Goal: Task Accomplishment & Management: Complete application form

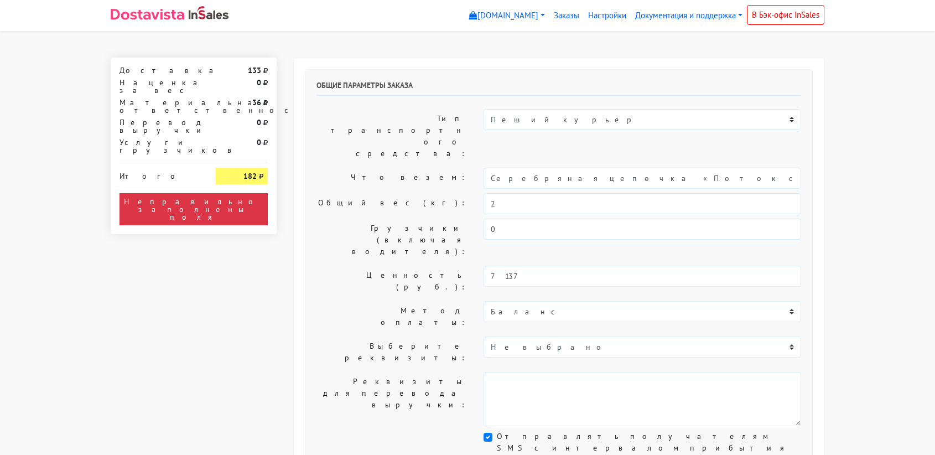
select select "11:00"
select select "21:00"
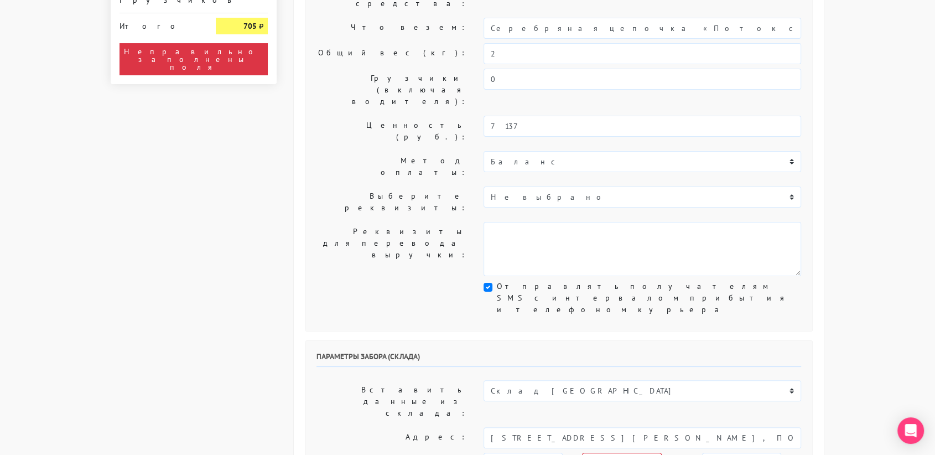
scroll to position [174, 0]
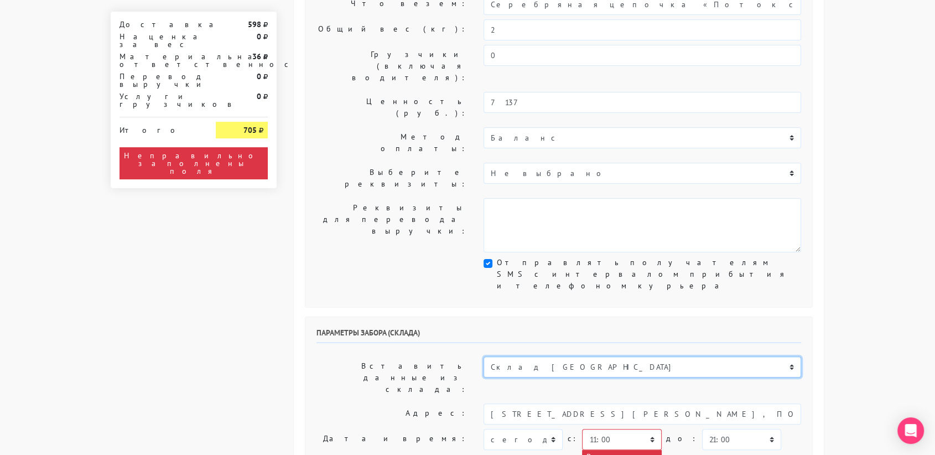
click at [527, 356] on select "Склад [GEOGRAPHIC_DATA] Склад [GEOGRAPHIC_DATA] [GEOGRAPHIC_DATA][PERSON_NAME] …" at bounding box center [643, 366] width 318 height 21
select select "1019"
click at [484, 356] on select "Склад [GEOGRAPHIC_DATA] Склад [GEOGRAPHIC_DATA] [GEOGRAPHIC_DATA][PERSON_NAME] …" at bounding box center [643, 366] width 318 height 21
type input "[STREET_ADDRESS][PERSON_NAME]"
type input "89251806702"
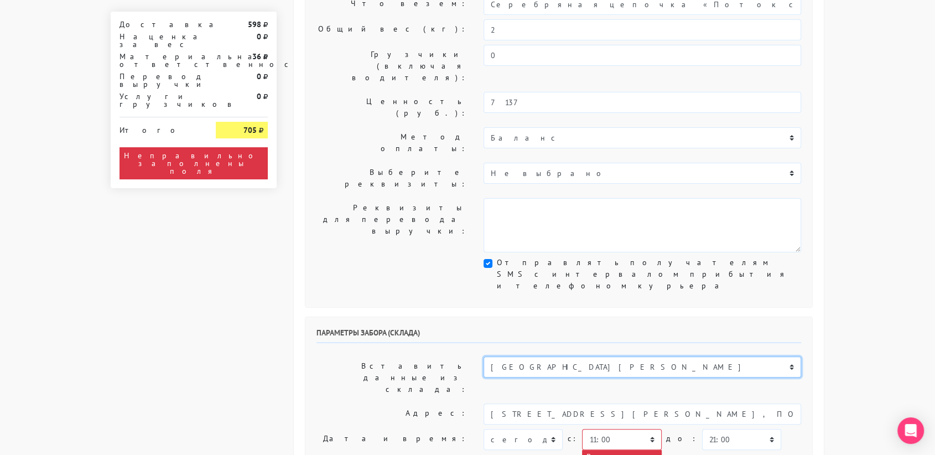
type textarea "Магазин серебряных украшений SBLESKOM (вход со стороны [GEOGRAPHIC_DATA])"
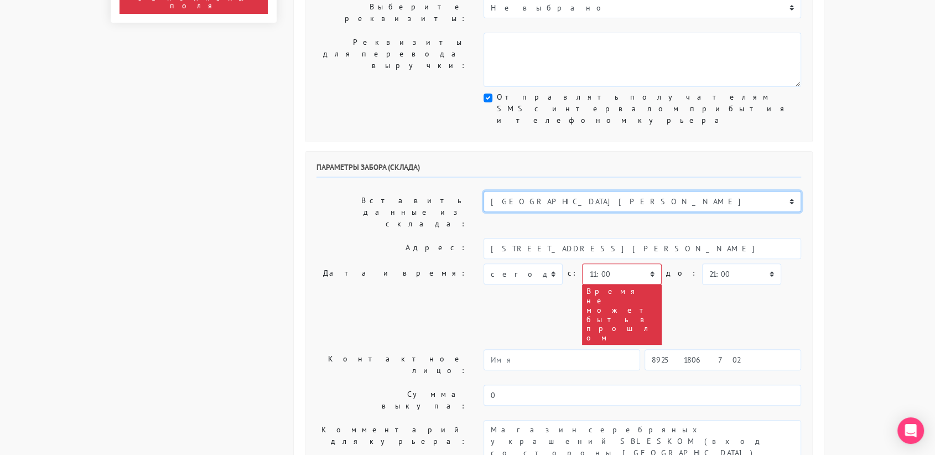
scroll to position [354, 0]
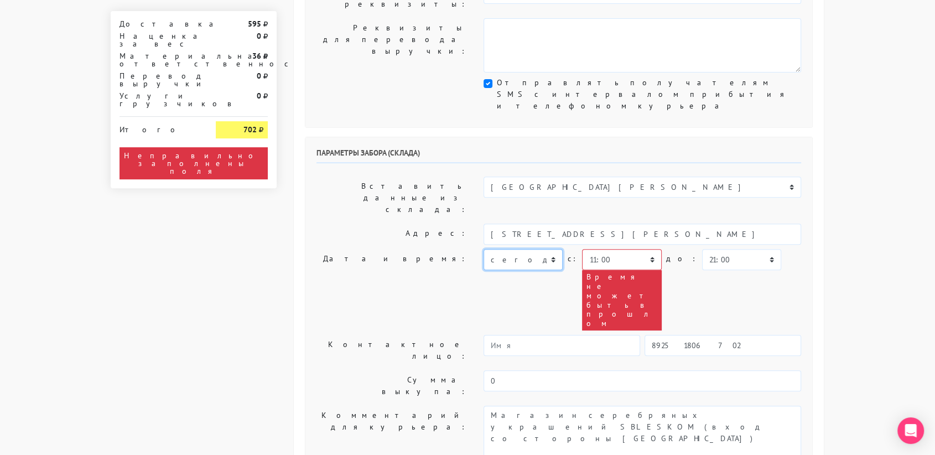
click at [522, 249] on select "[DATE] [DATE] [DATE] [DATE] [DATE] [DATE] [DATE] [DATE] [DATE]" at bounding box center [523, 259] width 79 height 21
select select "[DATE]"
click at [484, 249] on select "[DATE] [DATE] [DATE] [DATE] [DATE] [DATE] [DATE] [DATE] [DATE]" at bounding box center [523, 259] width 79 height 21
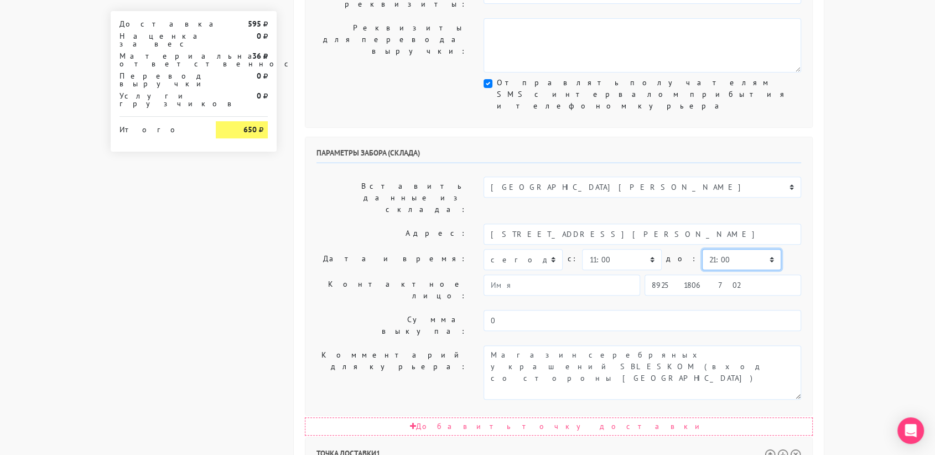
click at [702, 249] on select "00:00 00:30 01:00 01:30 02:00 02:30 03:00 03:30 04:00 04:30 05:00 05:30 06:00 0…" at bounding box center [741, 259] width 79 height 21
select select "11:30"
click at [702, 249] on select "00:00 00:30 01:00 01:30 02:00 02:30 03:00 03:30 04:00 04:30 05:00 05:30 06:00 0…" at bounding box center [741, 259] width 79 height 21
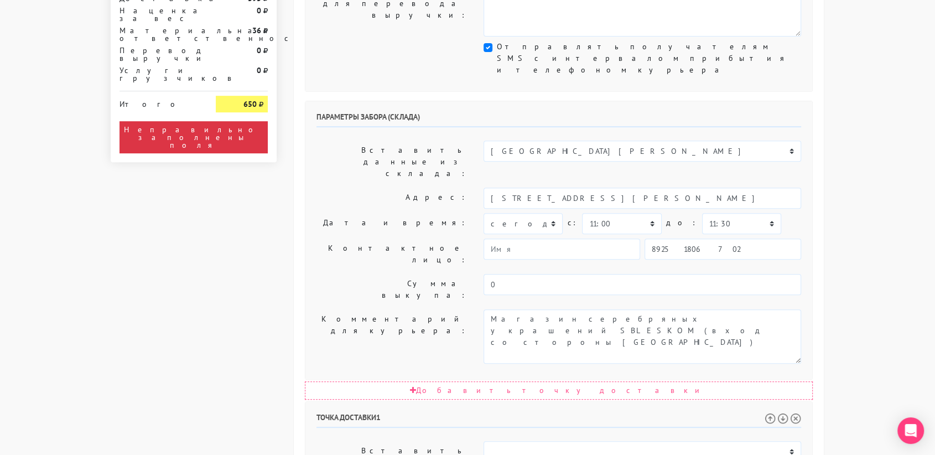
scroll to position [390, 0]
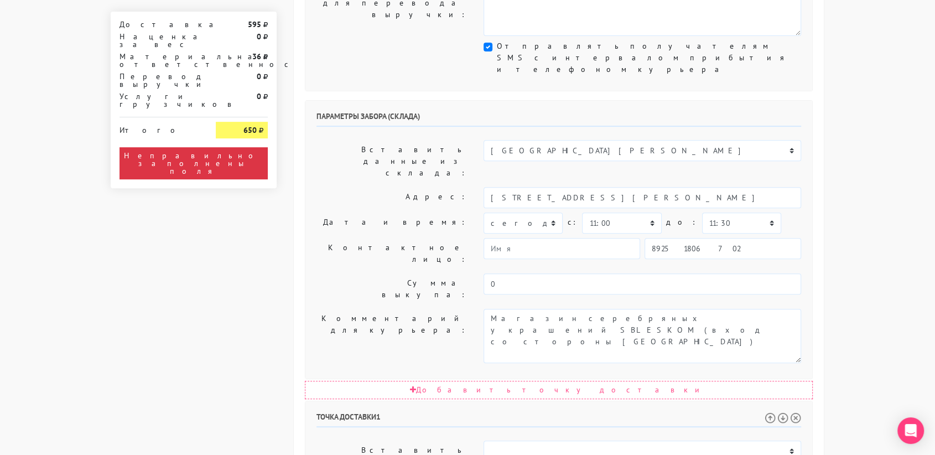
select select "11:30"
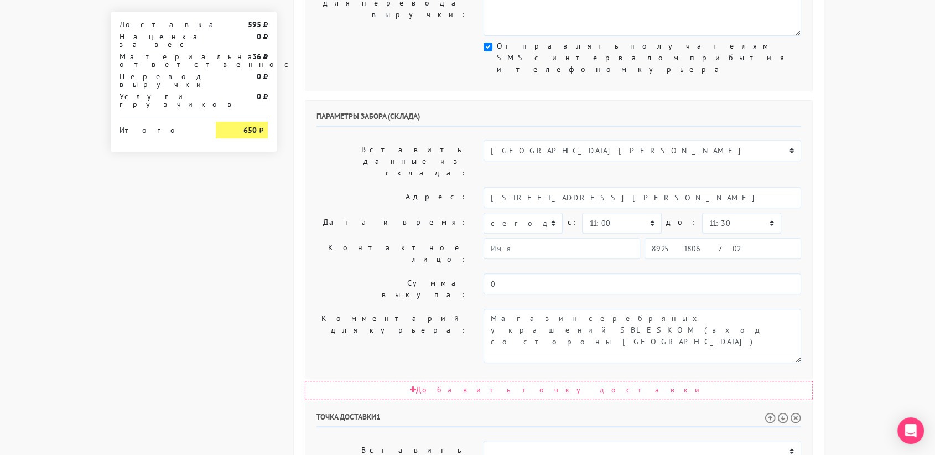
drag, startPoint x: 760, startPoint y: 328, endPoint x: 638, endPoint y: 313, distance: 122.6
type input "[STREET_ADDRESS]"
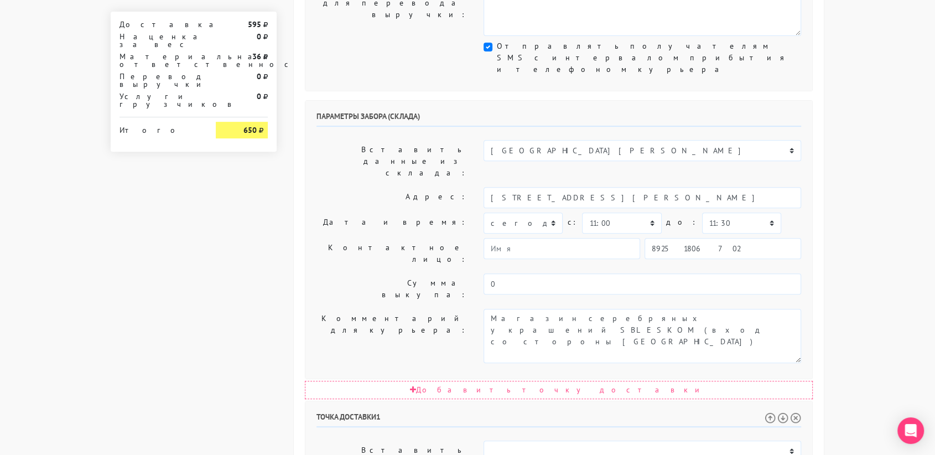
paste textarea "подъезд G, этаж 6, квартира 728"
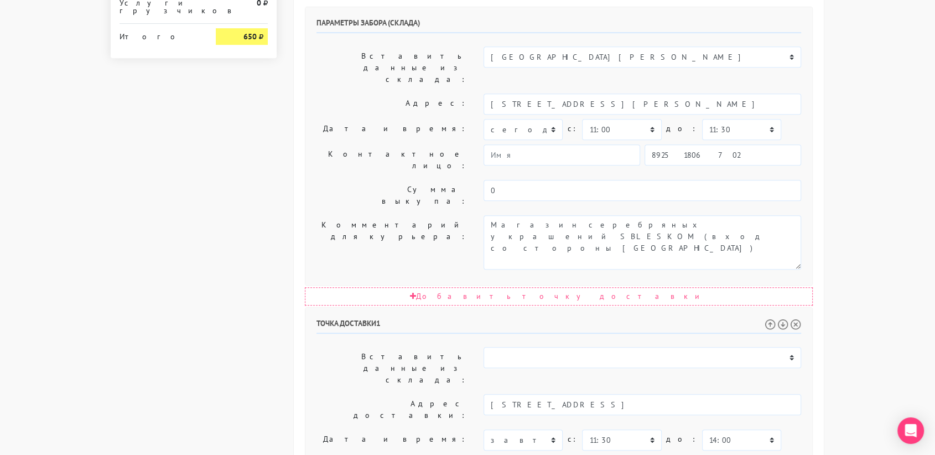
scroll to position [521, 0]
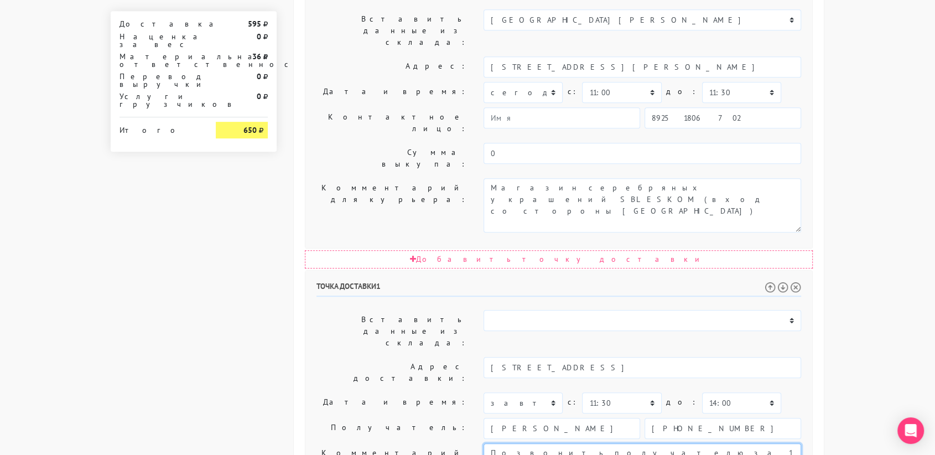
type textarea "Позвонить получателю за 1 час. подъезд G, этаж 6, квартира 728"
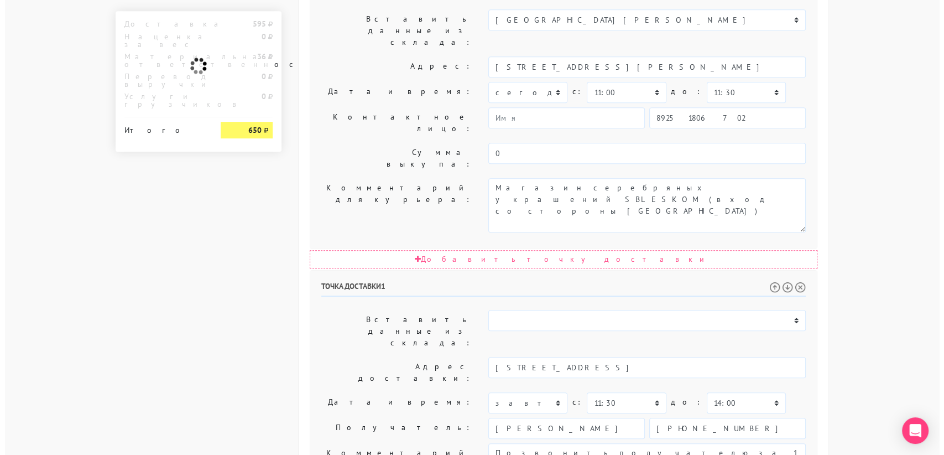
scroll to position [0, 0]
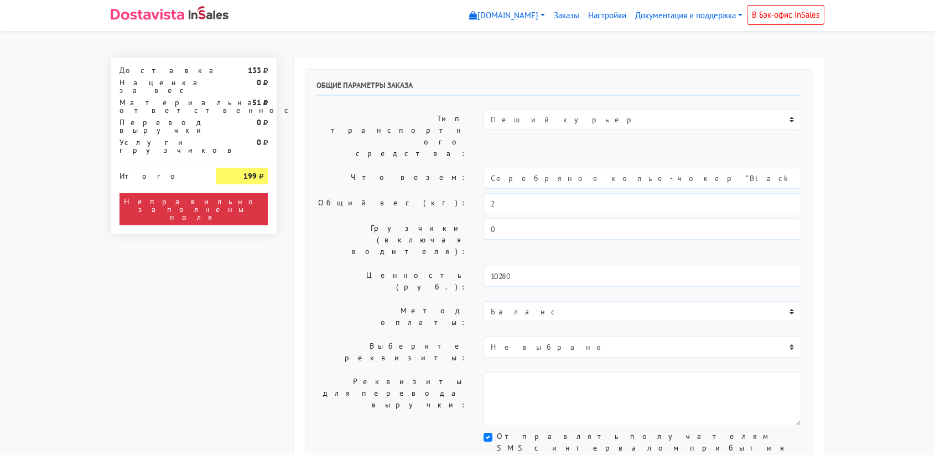
select select "11:00"
select select "21:00"
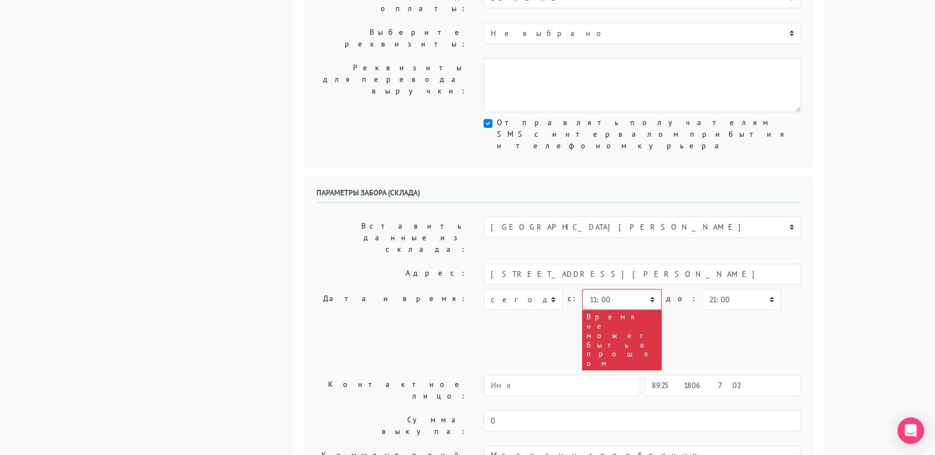
scroll to position [310, 0]
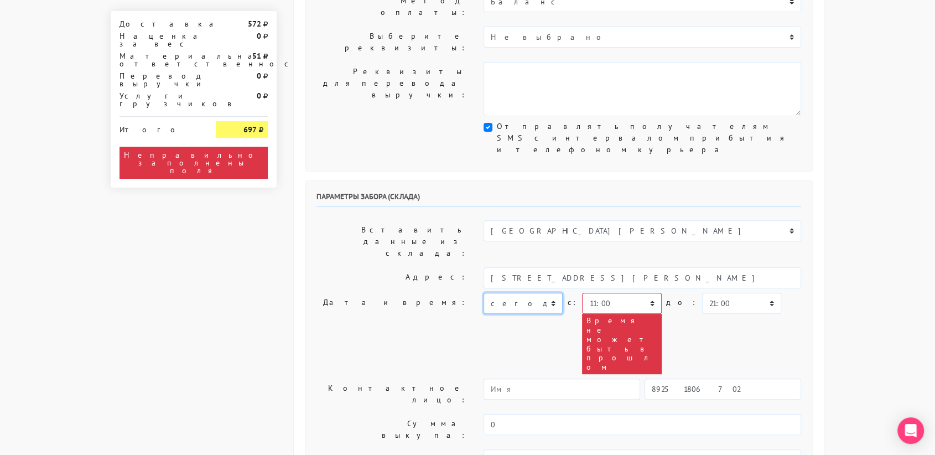
click at [527, 293] on select "[DATE] [DATE] [DATE] [DATE] [DATE] [DATE] [DATE] [DATE] [DATE]" at bounding box center [523, 303] width 79 height 21
select select "[DATE]"
click at [484, 293] on select "[DATE] [DATE] [DATE] [DATE] [DATE] [DATE] [DATE] [DATE] [DATE]" at bounding box center [523, 303] width 79 height 21
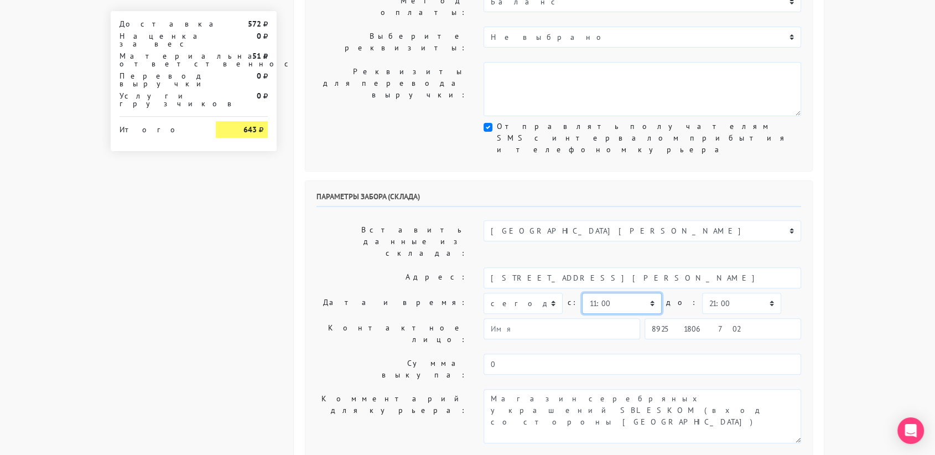
click at [641, 293] on select "00:00 00:30 01:00 01:30 02:00 02:30 03:00 03:30 04:00 04:30 05:00 05:30 06:00 0…" at bounding box center [621, 303] width 79 height 21
select select "19:30"
click at [582, 293] on select "00:00 00:30 01:00 01:30 02:00 02:30 03:00 03:30 04:00 04:30 05:00 05:30 06:00 0…" at bounding box center [621, 303] width 79 height 21
click at [726, 293] on select "00:00 00:30 01:00 01:30 02:00 02:30 03:00 03:30 04:00 04:30 05:00 05:30 06:00 0…" at bounding box center [741, 303] width 79 height 21
select select "20:00"
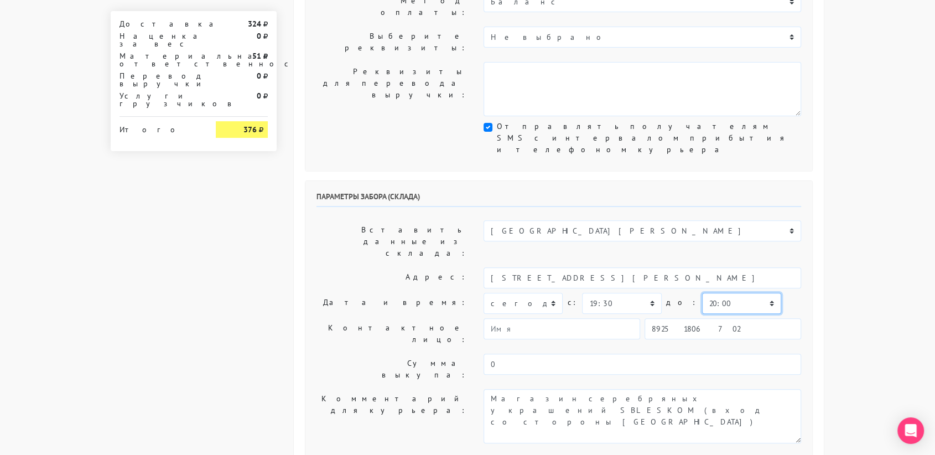
click at [702, 293] on select "00:00 00:30 01:00 01:30 02:00 02:30 03:00 03:30 04:00 04:30 05:00 05:30 06:00 0…" at bounding box center [741, 303] width 79 height 21
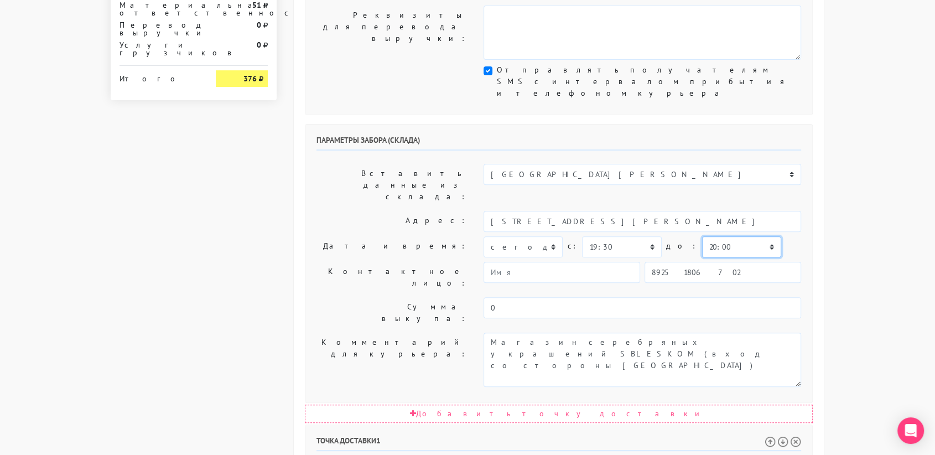
scroll to position [371, 0]
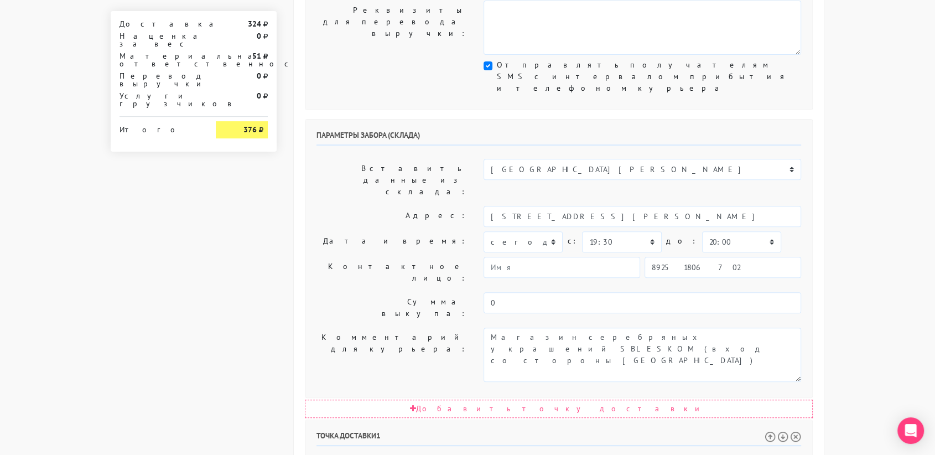
drag, startPoint x: 753, startPoint y: 349, endPoint x: 595, endPoint y: 347, distance: 158.2
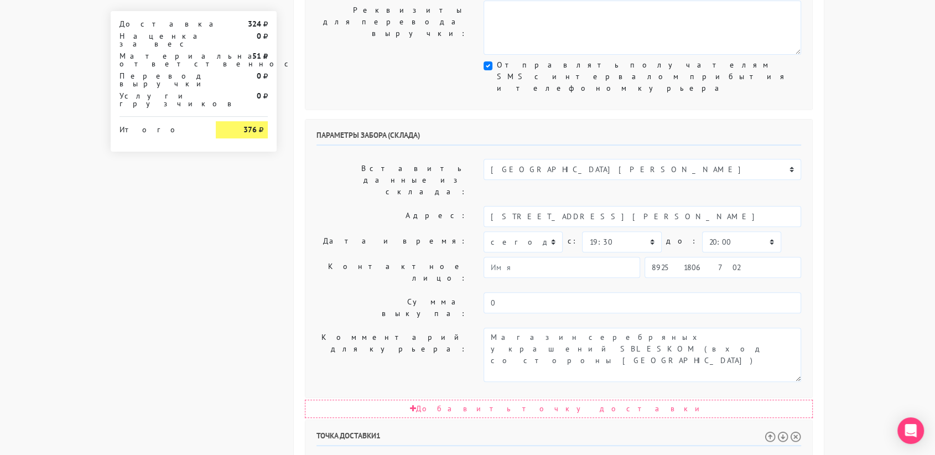
type input "Москва, Сормовская улица, 3 к2"
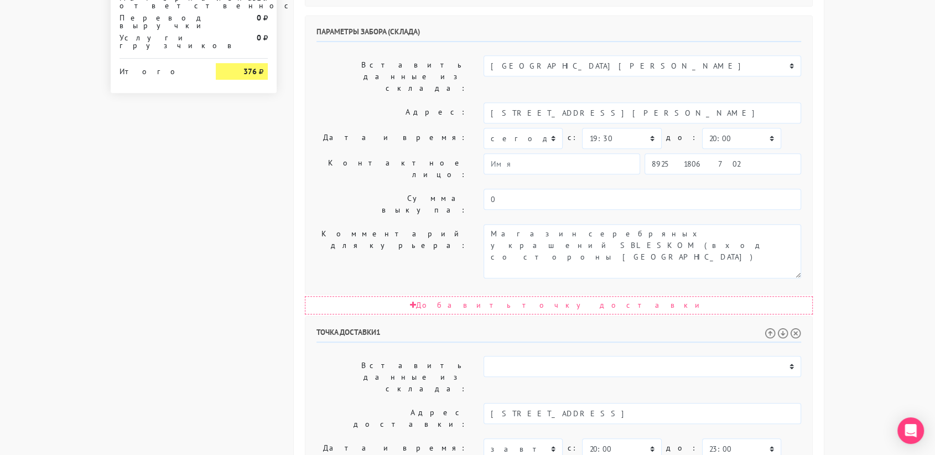
scroll to position [476, 0]
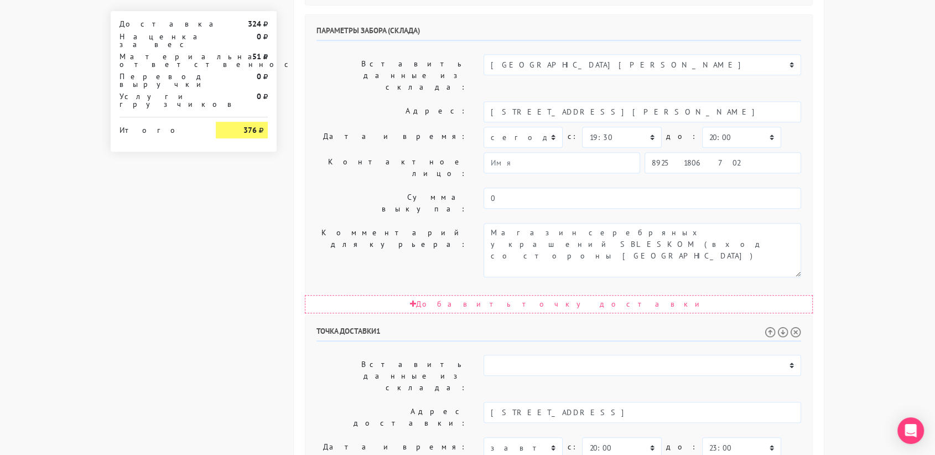
paste textarea ",подъезд 3, кв 103 , этаж 8, домофон 103"
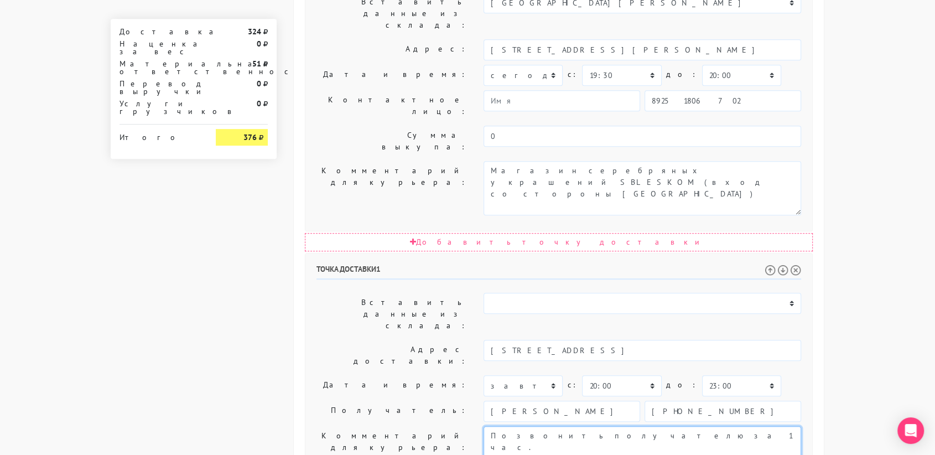
scroll to position [564, 0]
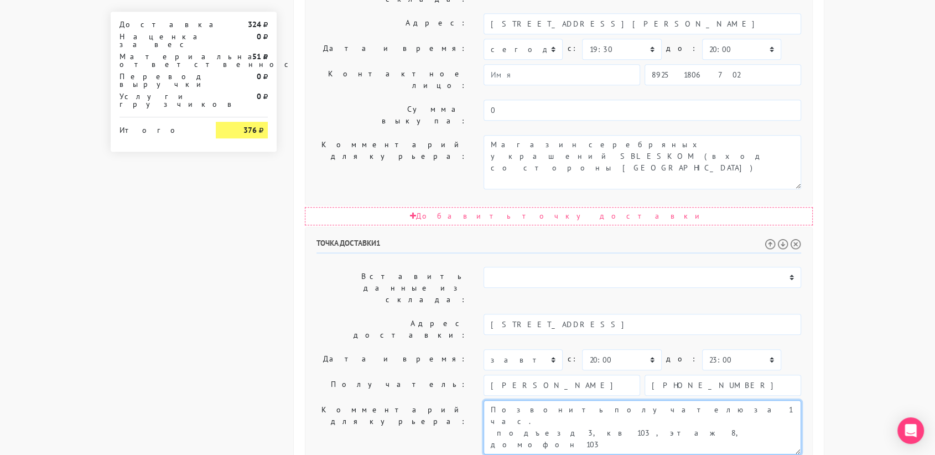
type textarea "Позвонить получателю за 1 час. подъезд 3, кв 103 , этаж 8, домофон 103"
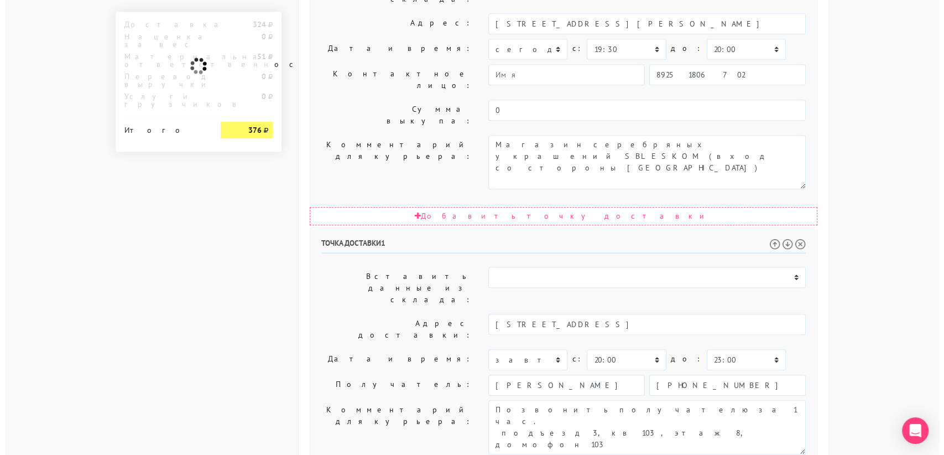
scroll to position [0, 0]
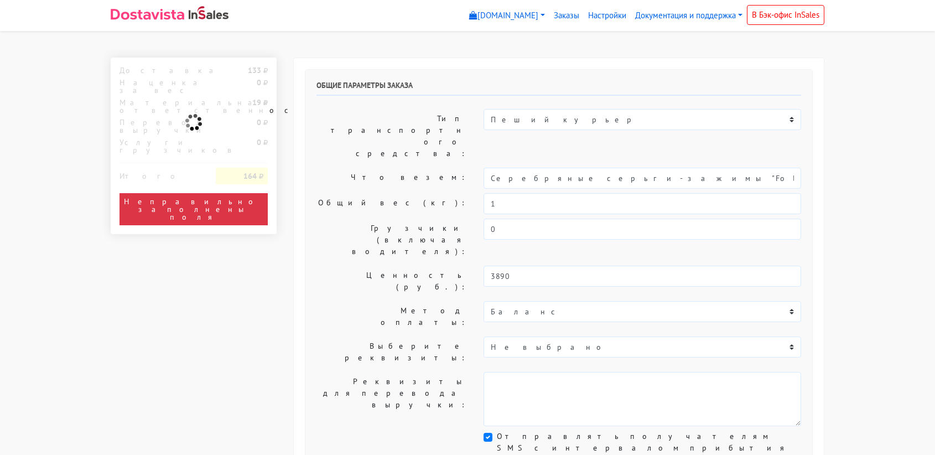
select select "11:00"
select select "21:00"
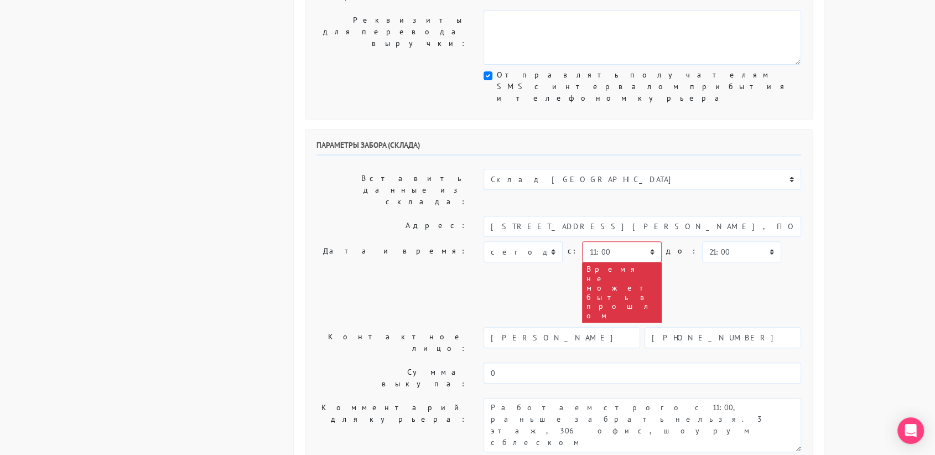
scroll to position [362, 0]
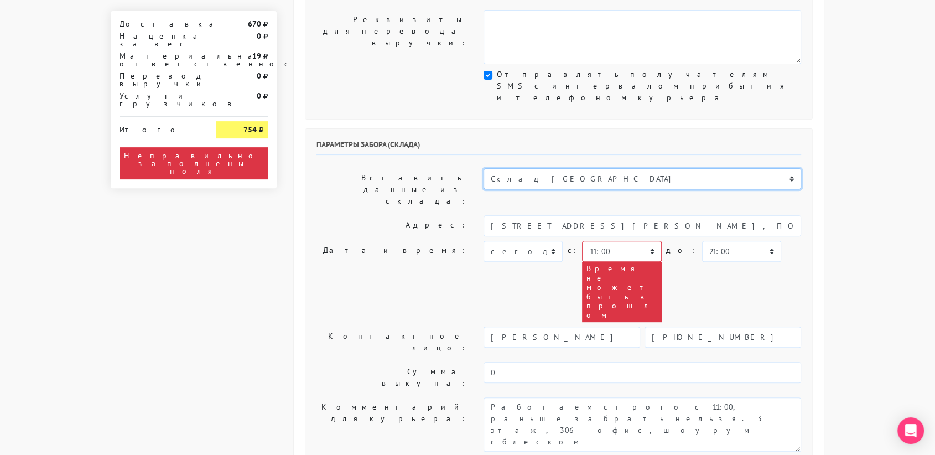
click at [524, 168] on select "Склад Москва Склад Санкт-Петербург Москва.Никольская Склад Екатеринбург" at bounding box center [643, 178] width 318 height 21
select select "1019"
click at [484, 168] on select "Склад Москва Склад Санкт-Петербург Москва.Никольская Склад Екатеринбург" at bounding box center [643, 178] width 318 height 21
type input "[STREET_ADDRESS][PERSON_NAME]"
type input "89251806702"
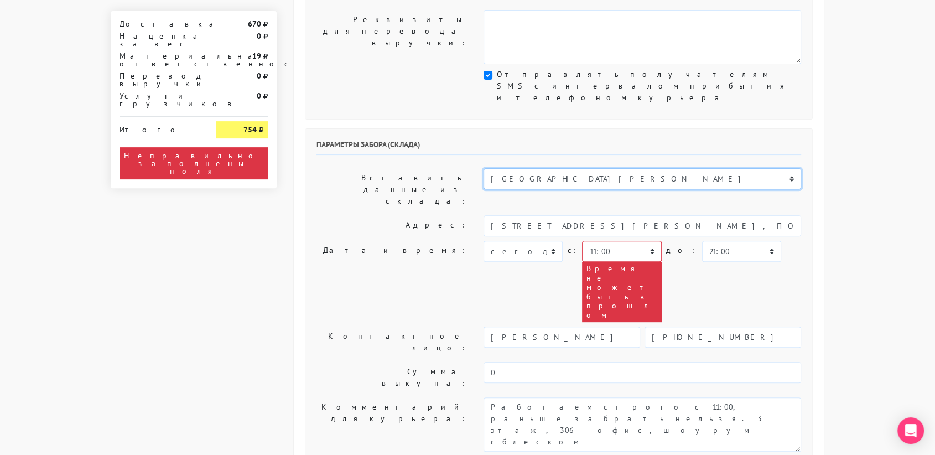
type textarea "Магазин серебряных украшений SBLESKOM (вход со стороны [GEOGRAPHIC_DATA])"
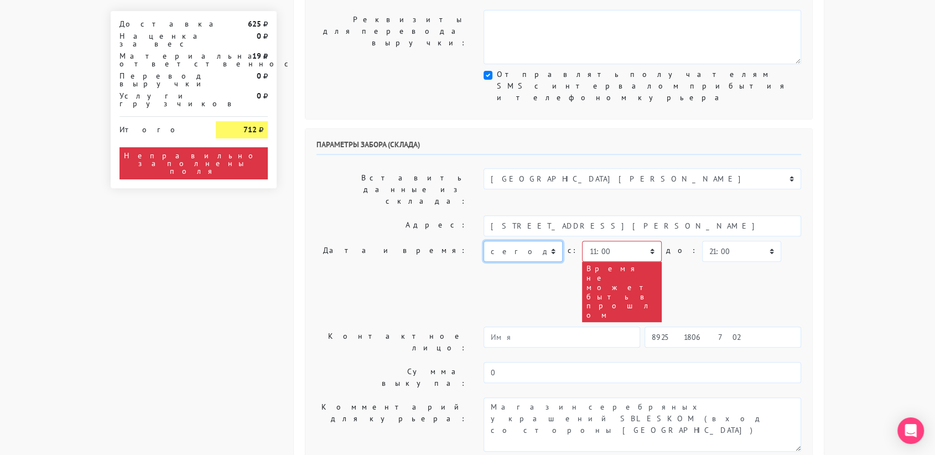
click at [517, 241] on select "[DATE] [DATE] [DATE] [DATE] [DATE] [DATE] [DATE] [DATE] [DATE]" at bounding box center [523, 251] width 79 height 21
select select "[DATE]"
click at [484, 241] on select "[DATE] [DATE] [DATE] [DATE] [DATE] [DATE] [DATE] [DATE] [DATE]" at bounding box center [523, 251] width 79 height 21
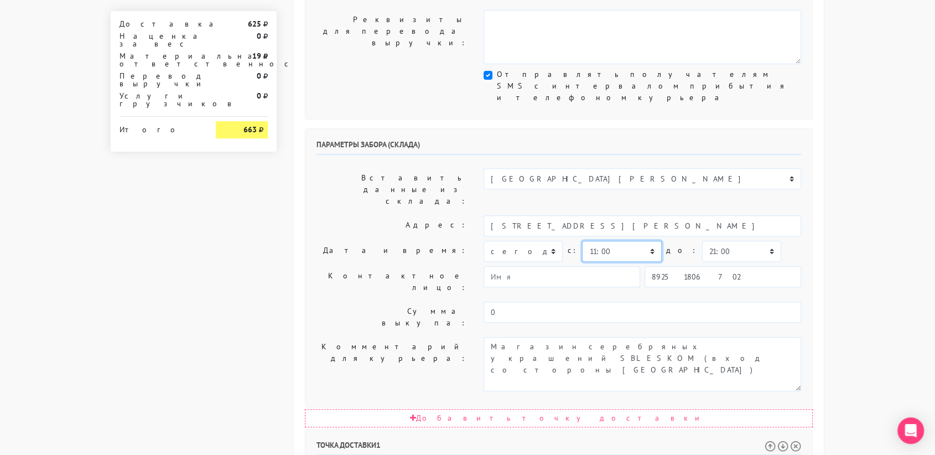
click at [612, 241] on select "00:00 00:30 01:00 01:30 02:00 02:30 03:00 03:30 04:00 04:30 05:00 05:30 06:00 0…" at bounding box center [621, 251] width 79 height 21
select select "17:30"
click at [582, 241] on select "00:00 00:30 01:00 01:30 02:00 02:30 03:00 03:30 04:00 04:30 05:00 05:30 06:00 0…" at bounding box center [621, 251] width 79 height 21
click at [704, 241] on select "00:00 00:30 01:00 01:30 02:00 02:30 03:00 03:30 04:00 04:30 05:00 05:30 06:00 0…" at bounding box center [741, 251] width 79 height 21
select select "18:00"
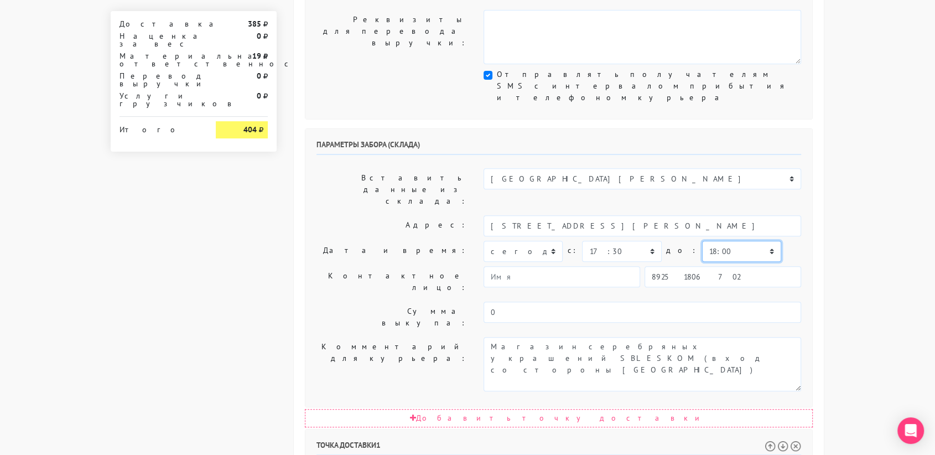
click at [702, 241] on select "00:00 00:30 01:00 01:30 02:00 02:30 03:00 03:30 04:00 04:30 05:00 05:30 06:00 0…" at bounding box center [741, 251] width 79 height 21
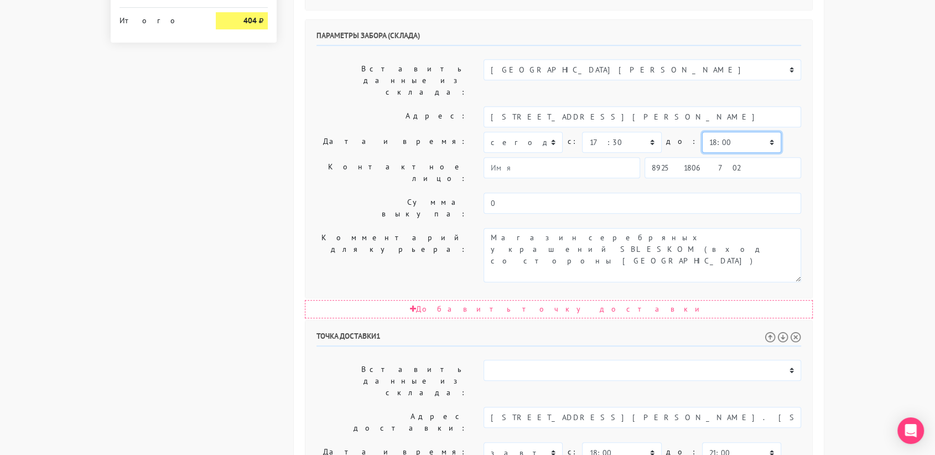
scroll to position [487, 0]
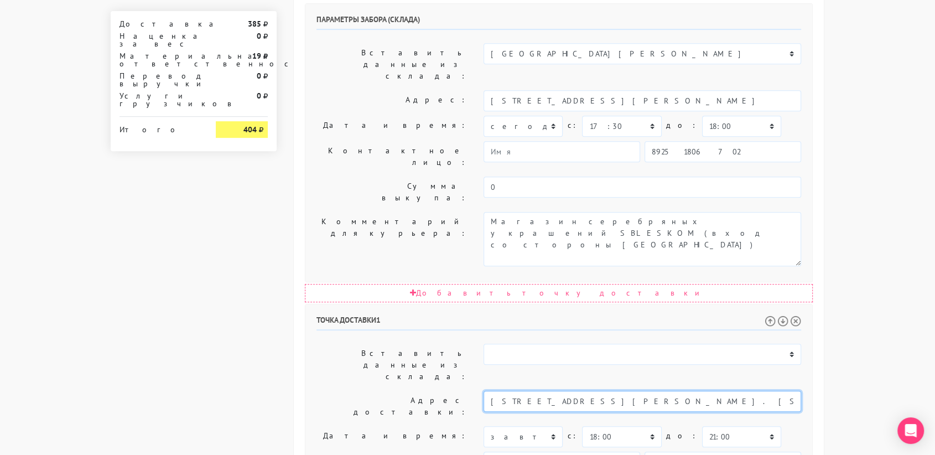
drag, startPoint x: 752, startPoint y: 232, endPoint x: 664, endPoint y: 228, distance: 88.6
click at [631, 391] on input "Москва, Академика Королёва 8к2, 1 подъезд, 14 этаж, КВ. 51, домофон 51" at bounding box center [643, 401] width 318 height 21
drag, startPoint x: 609, startPoint y: 230, endPoint x: 751, endPoint y: 231, distance: 142.7
click at [751, 391] on input "Москва, Академика Королёва 8к2, 1 подъезд, 14 этаж, КВ. 51, домофон 51" at bounding box center [643, 401] width 318 height 21
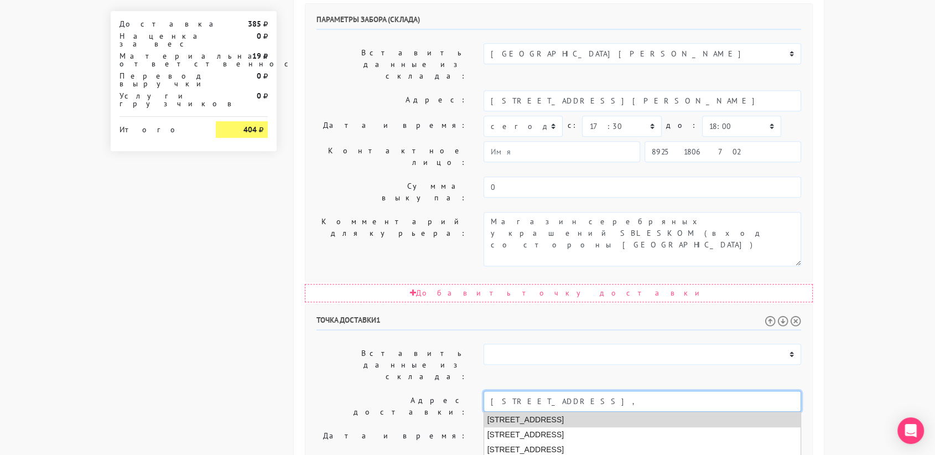
click at [598, 412] on li "Москва, улица Академика Королёва, 8 к2" at bounding box center [642, 419] width 317 height 15
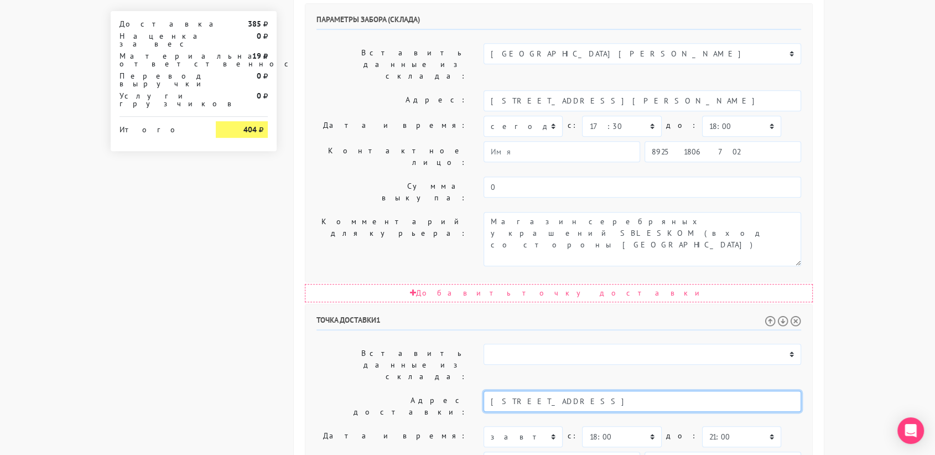
type input "Москва, улица Академика Королёва, 8 к2"
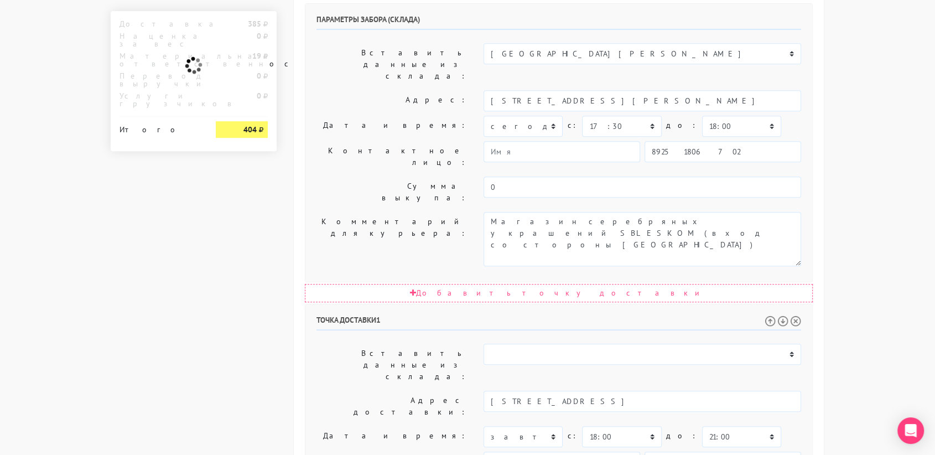
paste textarea "1 подъезд, 14 этаж, КВ. 51, домофон 51"
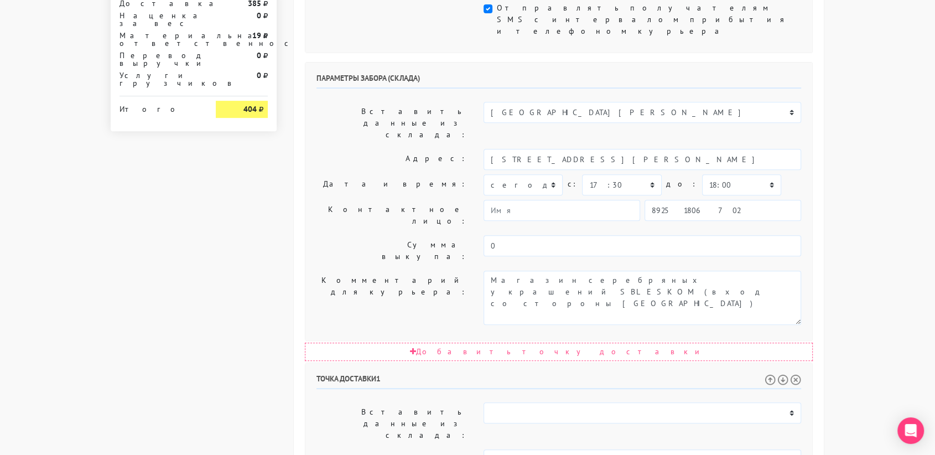
scroll to position [564, 0]
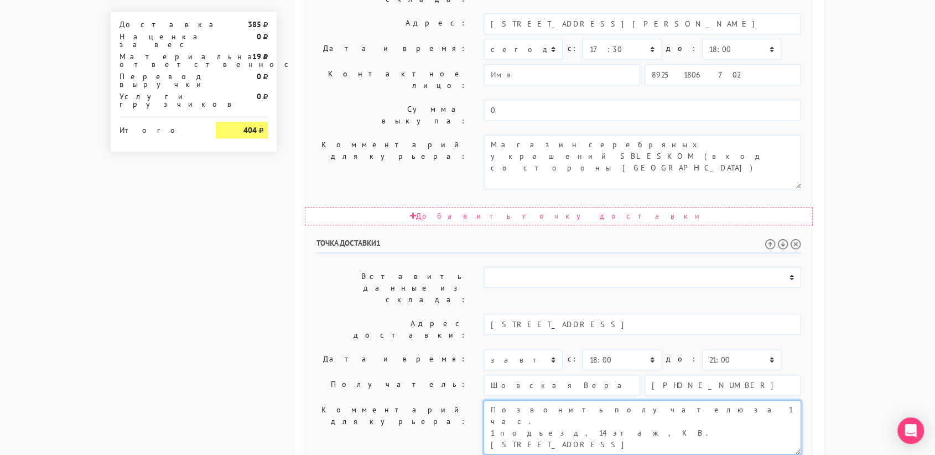
type textarea "Позвонить получателю за 1 час. 1 подъезд, 14 этаж, КВ. 51, домофон 51"
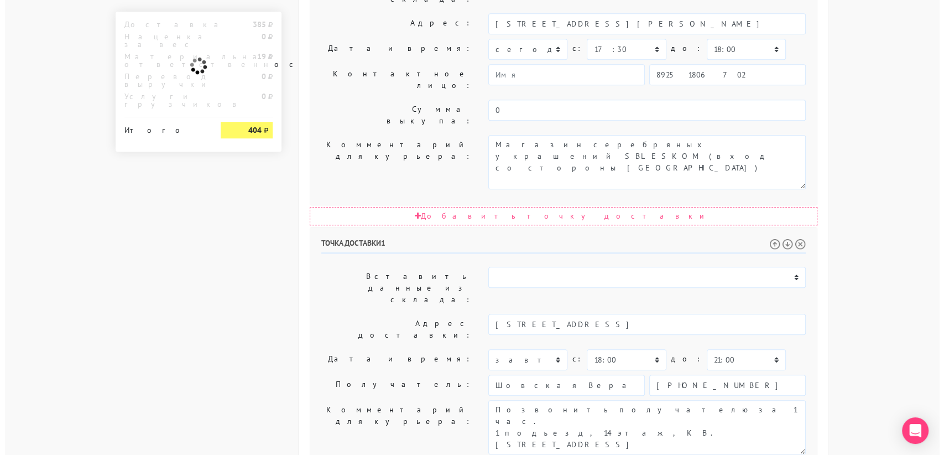
scroll to position [0, 0]
